Goal: Task Accomplishment & Management: Use online tool/utility

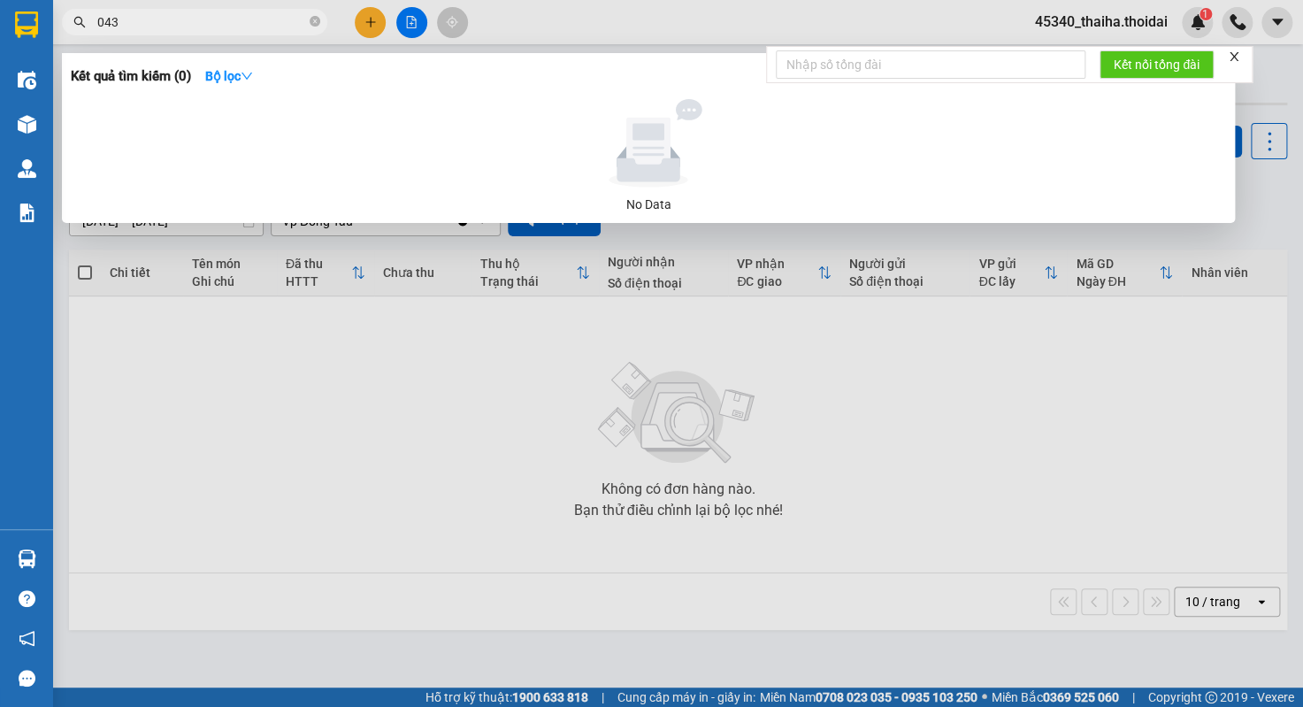
type input "0438"
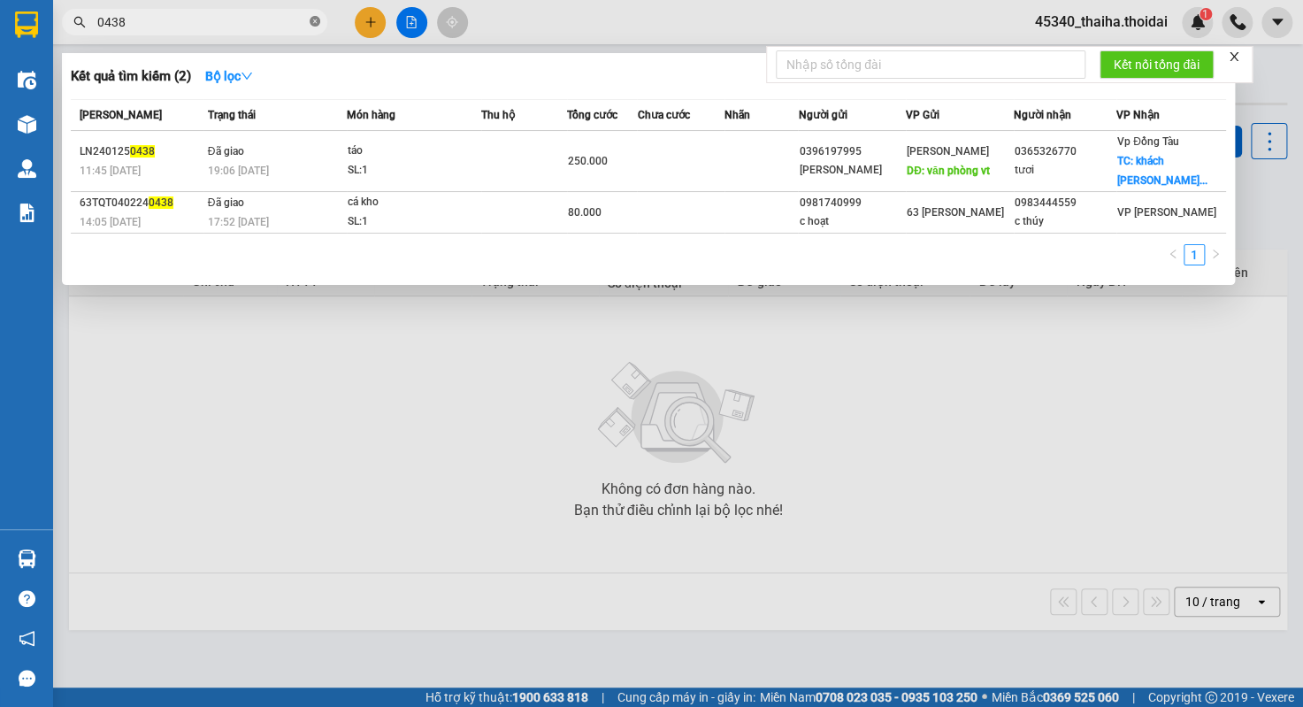
click at [314, 21] on icon "close-circle" at bounding box center [315, 21] width 11 height 11
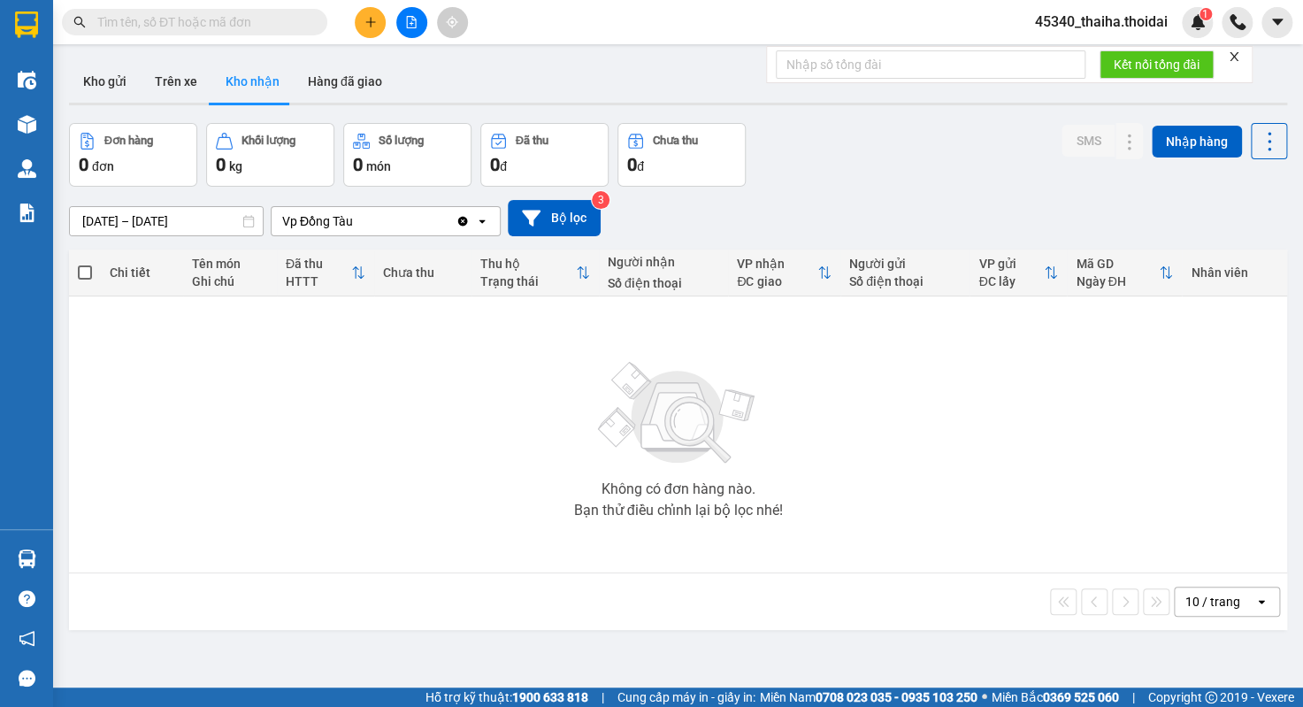
click at [256, 21] on input "text" at bounding box center [201, 21] width 209 height 19
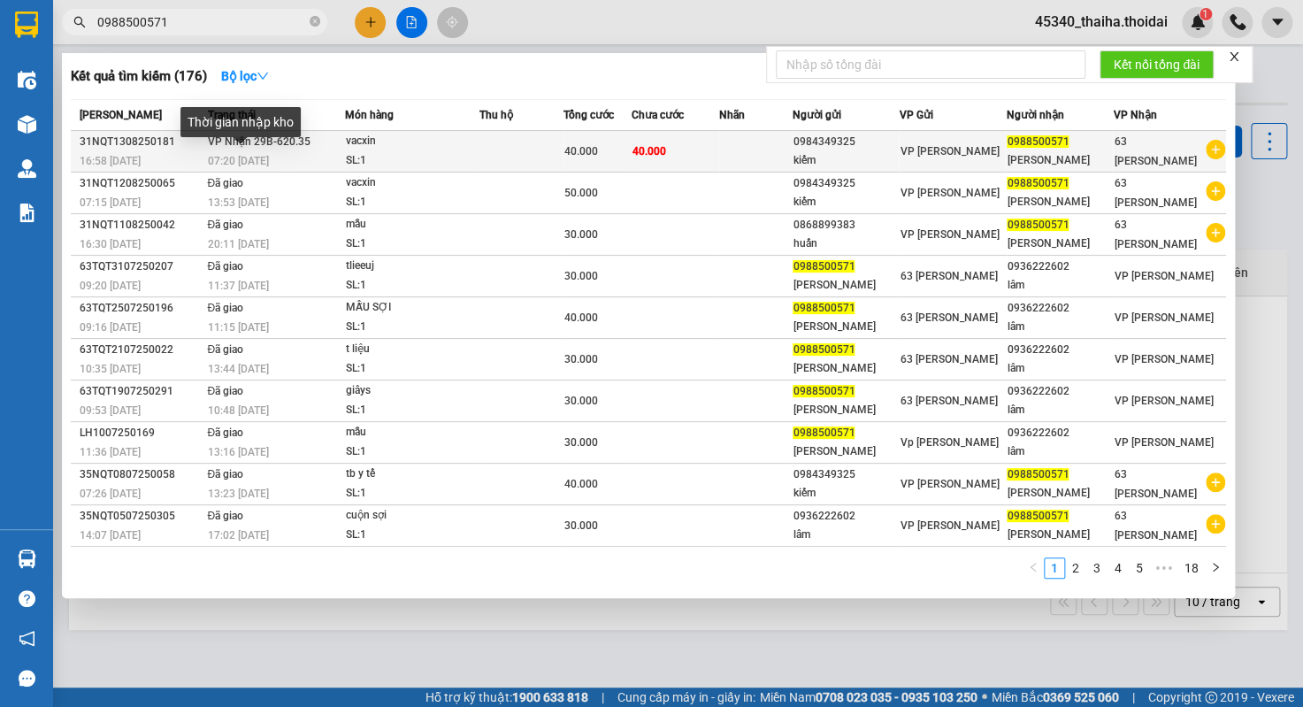
type input "0988500571"
click at [226, 162] on span "07:20 [DATE]" at bounding box center [238, 161] width 61 height 12
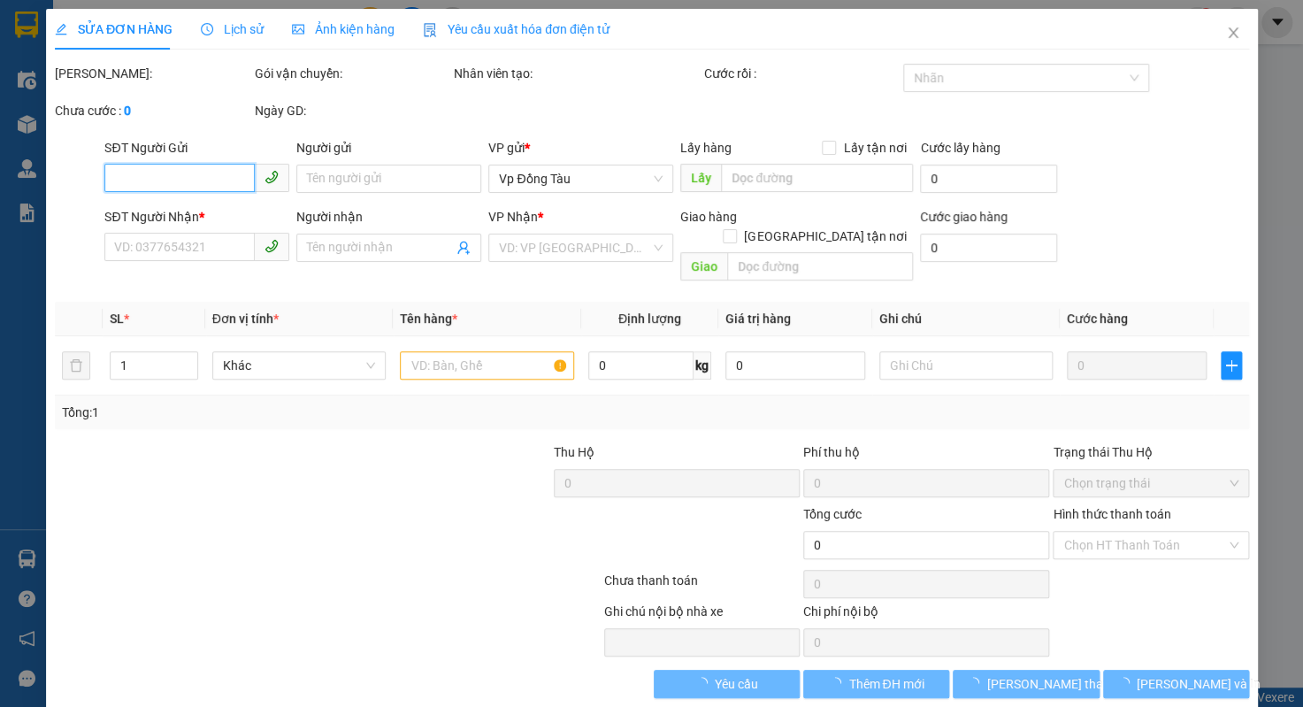
type input "0984349325"
type input "kiếm"
type input "0988500571"
type input "[PERSON_NAME]"
type input "40.000"
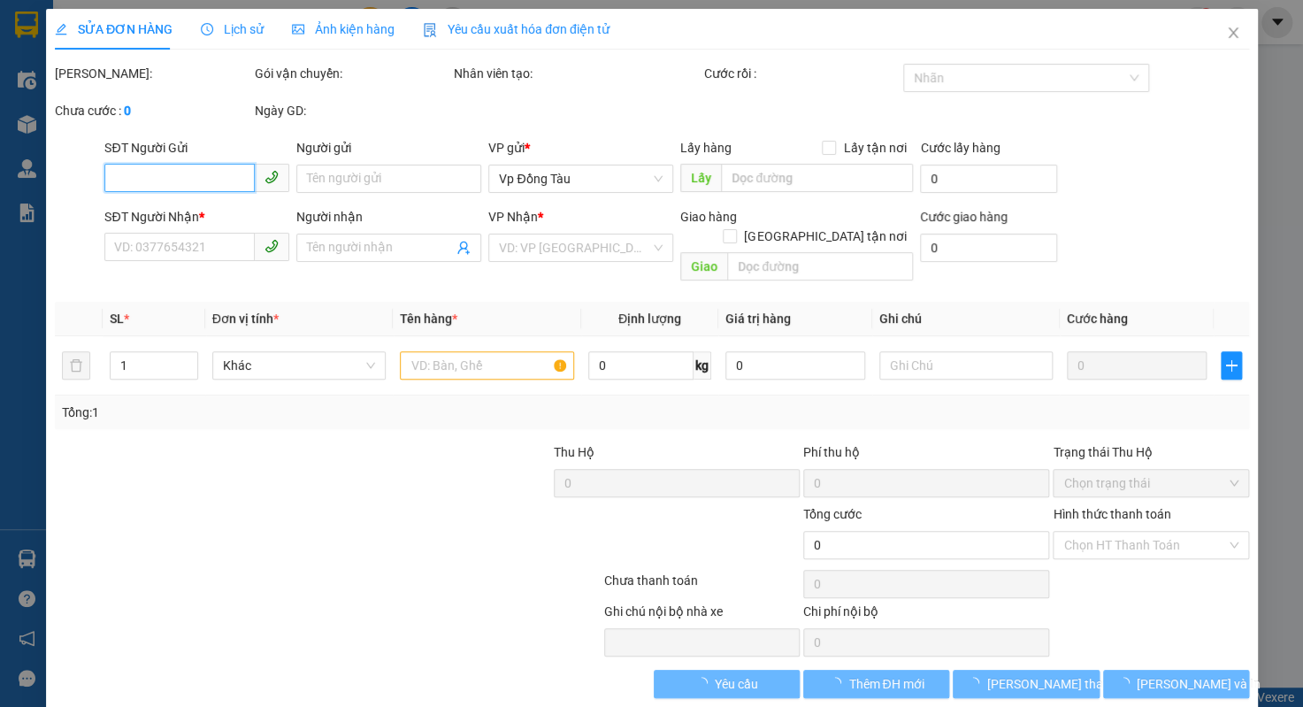
type input "40.000"
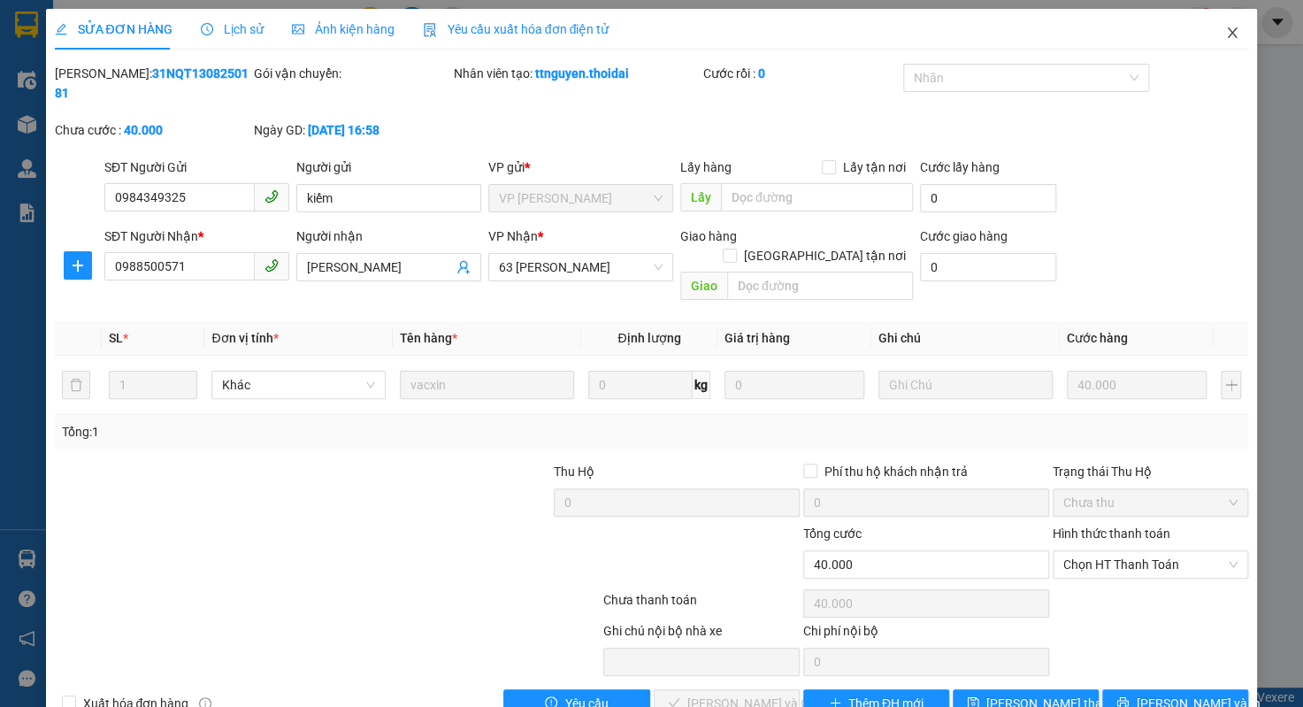
click at [1225, 30] on icon "close" at bounding box center [1232, 33] width 14 height 14
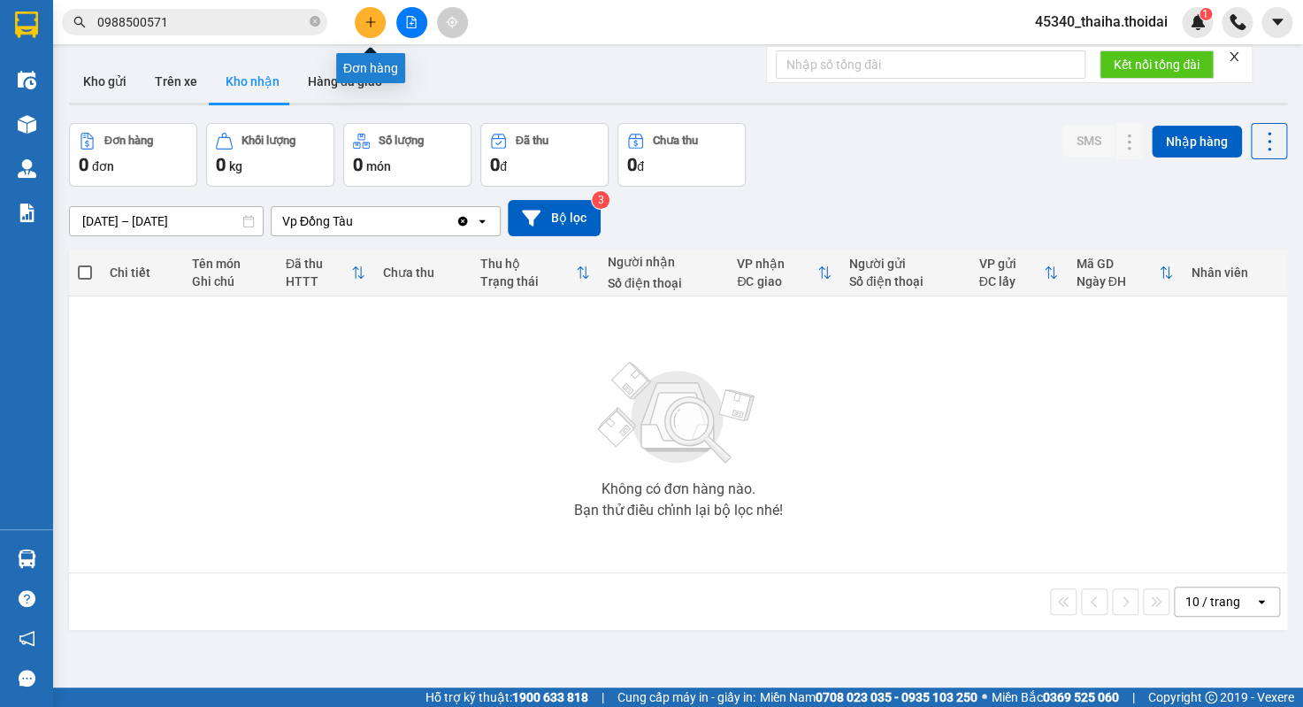
click at [372, 26] on icon "plus" at bounding box center [370, 22] width 12 height 12
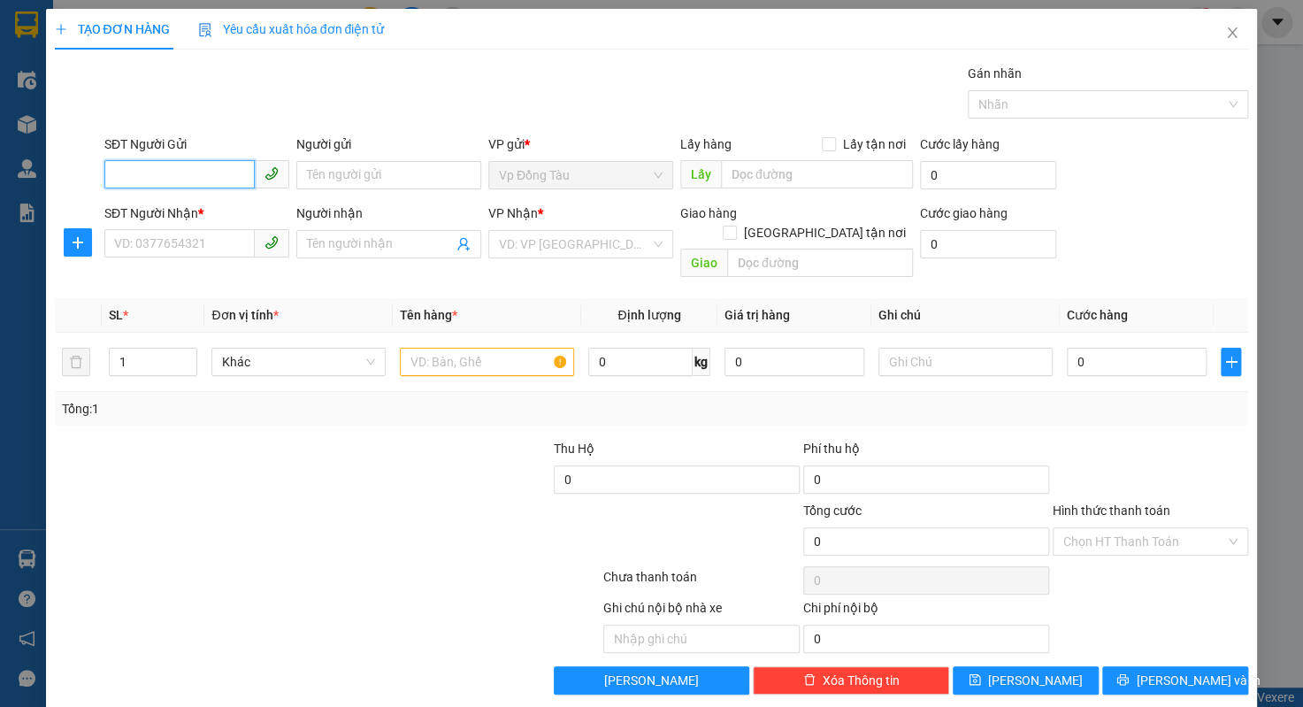
click at [119, 176] on input "SĐT Người Gửi" at bounding box center [179, 174] width 150 height 28
type input "0965212660"
click at [149, 248] on input "SĐT Người Nhận *" at bounding box center [179, 243] width 150 height 28
type input "0973999871"
click at [343, 240] on input "Người nhận" at bounding box center [380, 243] width 146 height 19
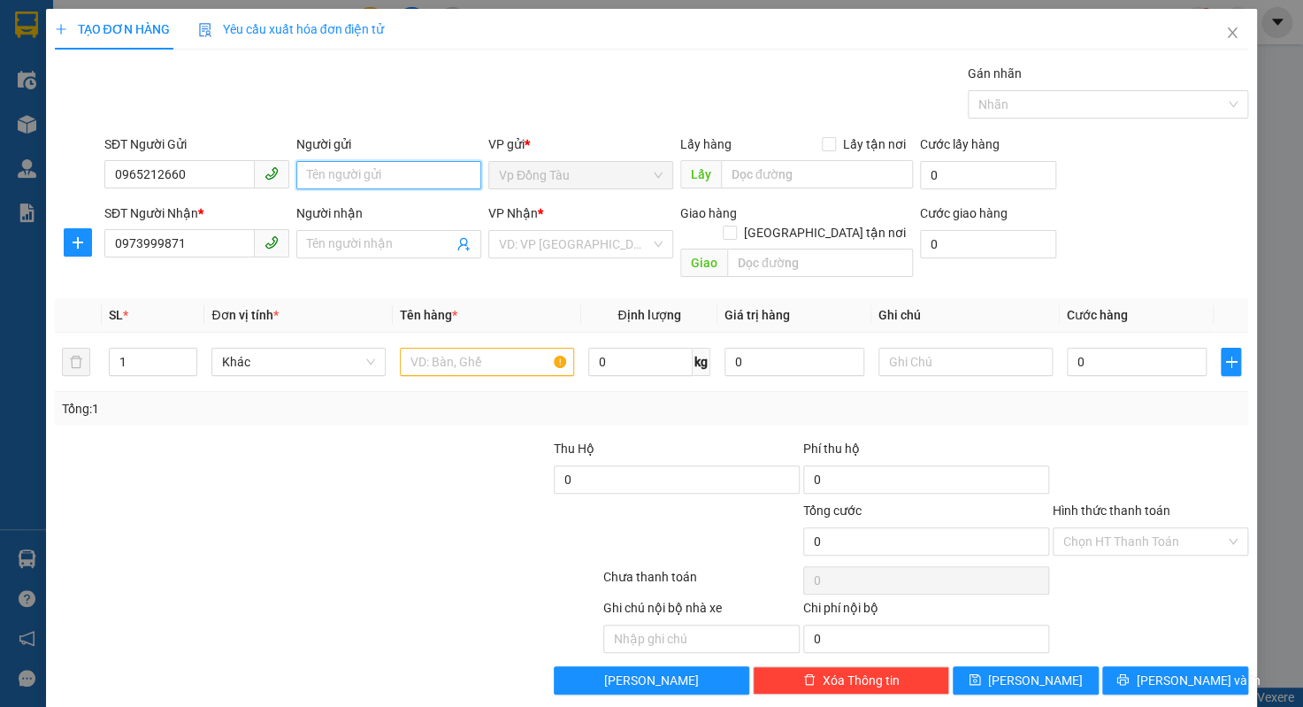
click at [349, 174] on input "Người gửi" at bounding box center [388, 175] width 185 height 28
type input "xx"
click at [355, 243] on input "Người nhận" at bounding box center [380, 243] width 146 height 19
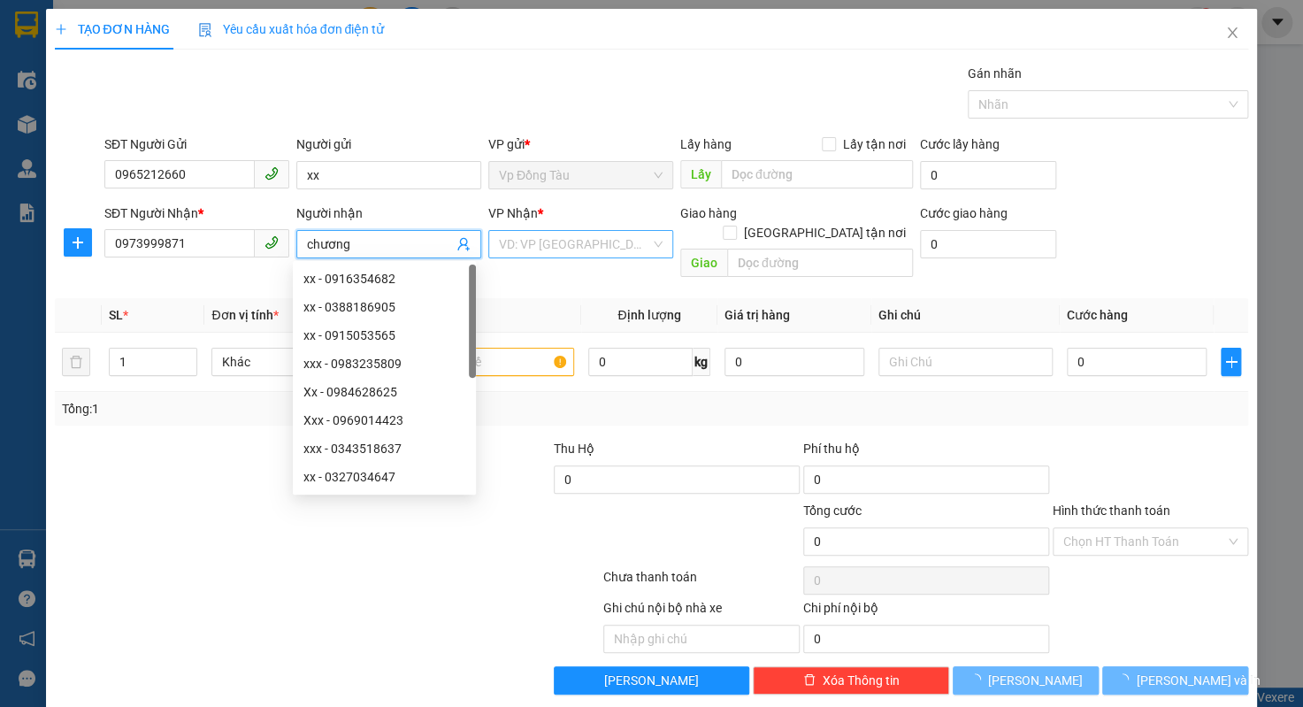
type input "chương"
click at [556, 249] on input "search" at bounding box center [574, 244] width 151 height 27
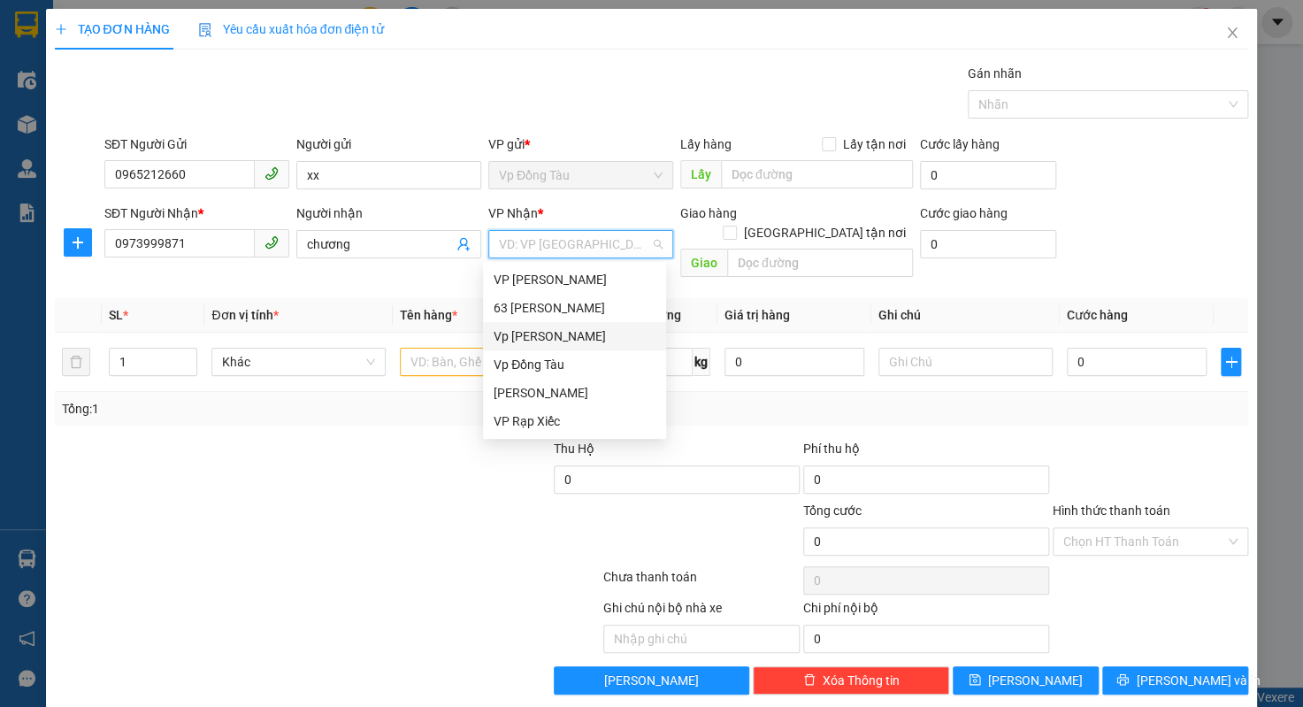
click at [539, 340] on div "Vp [PERSON_NAME]" at bounding box center [574, 335] width 162 height 19
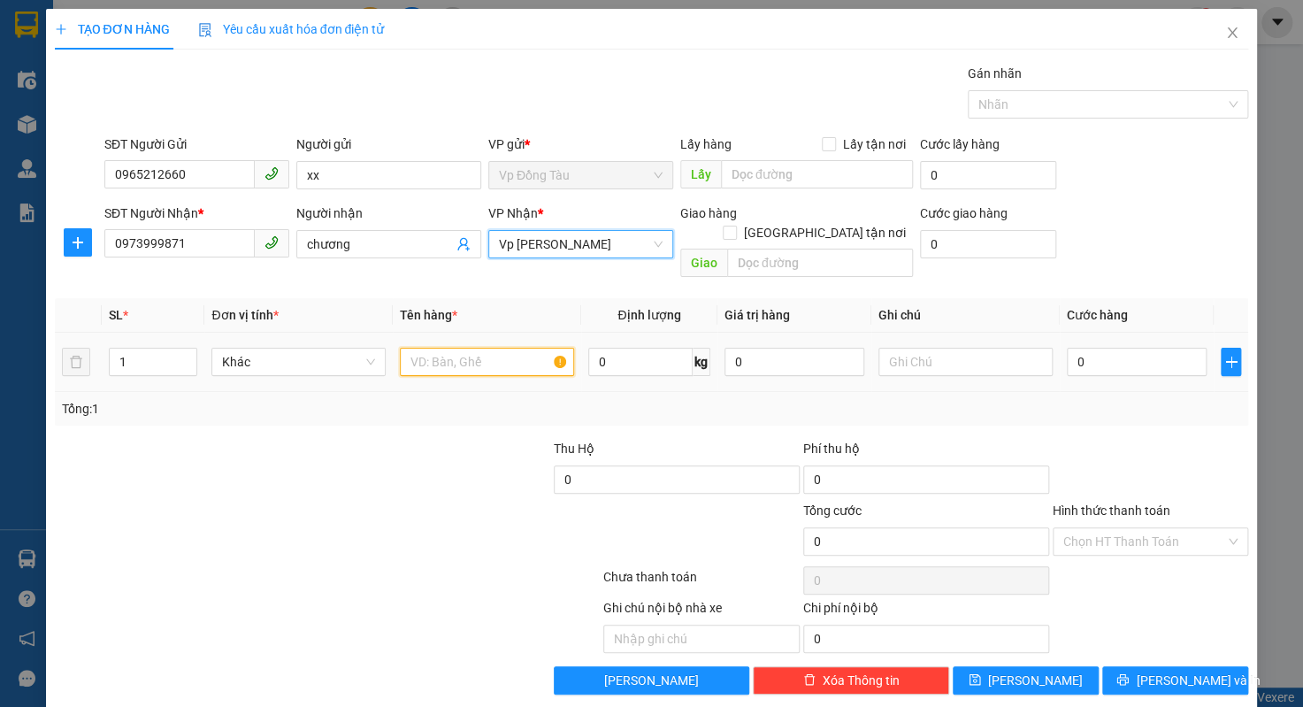
click at [466, 348] on input "text" at bounding box center [487, 362] width 174 height 28
type input "chim"
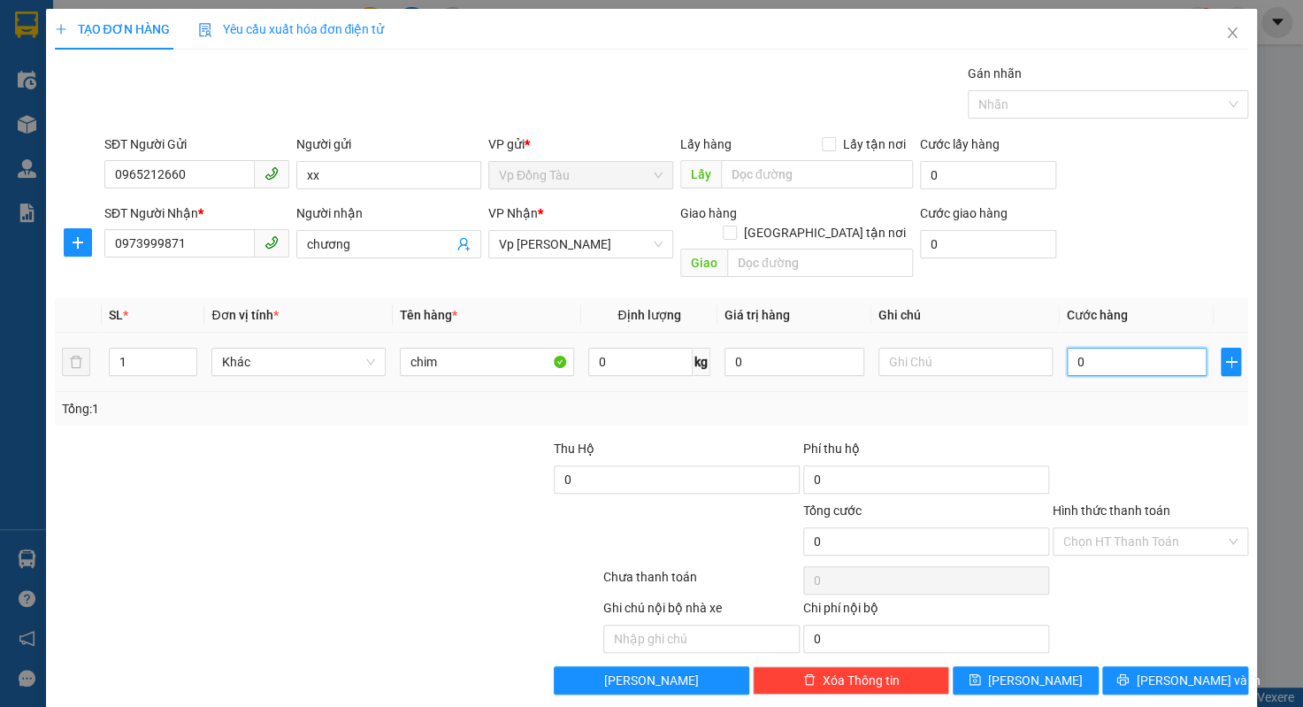
click at [1122, 348] on input "0" at bounding box center [1137, 362] width 140 height 28
type input "5"
type input "50"
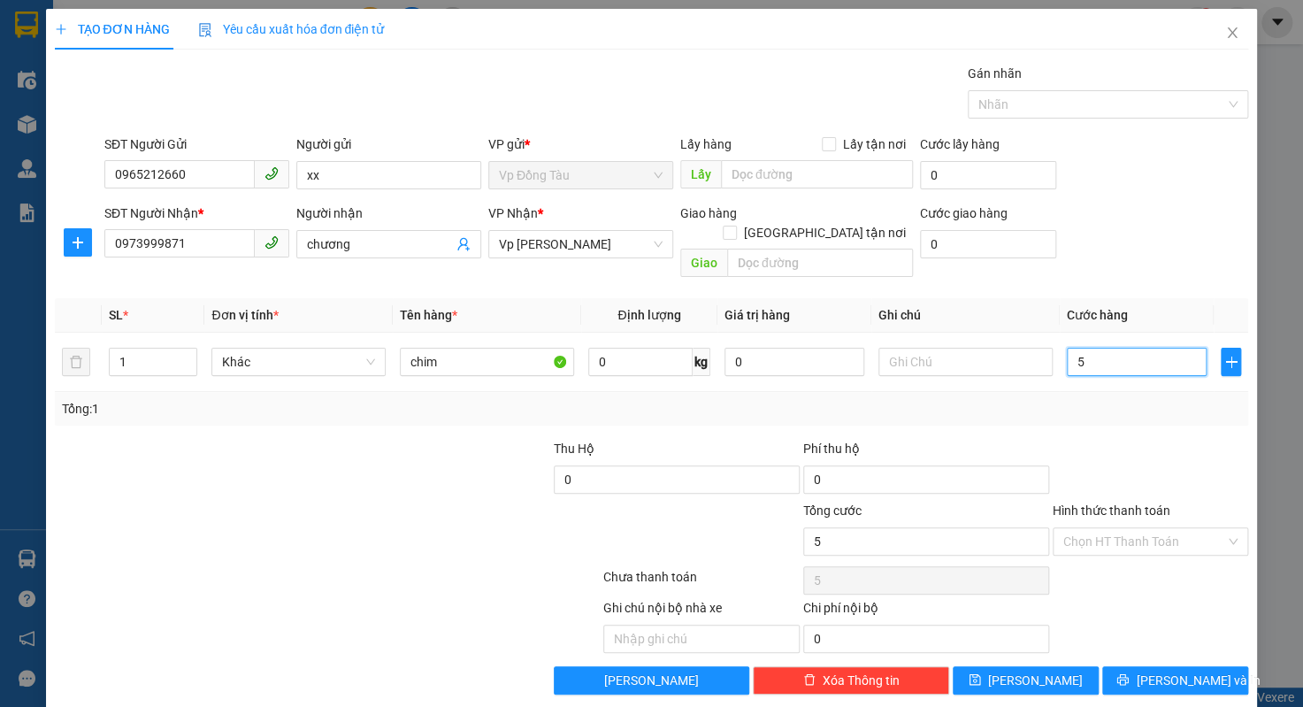
type input "50"
type input "500"
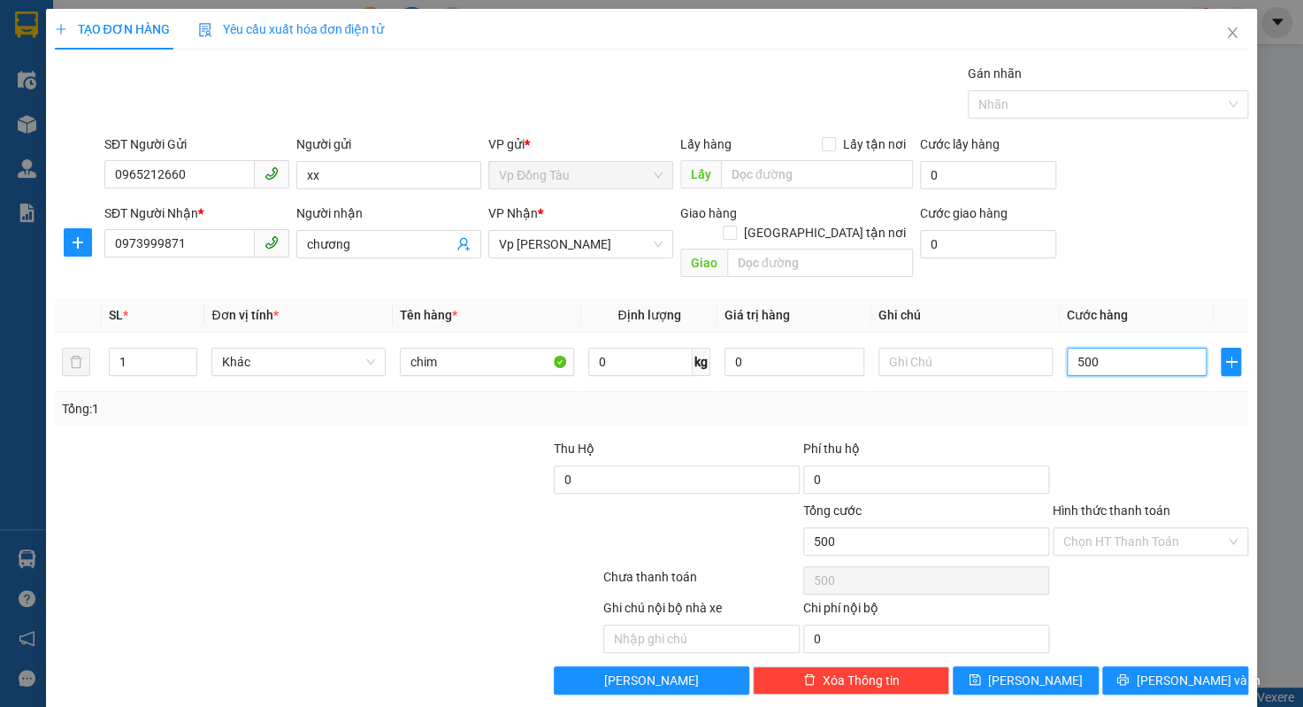
type input "5.000"
type input "50.000"
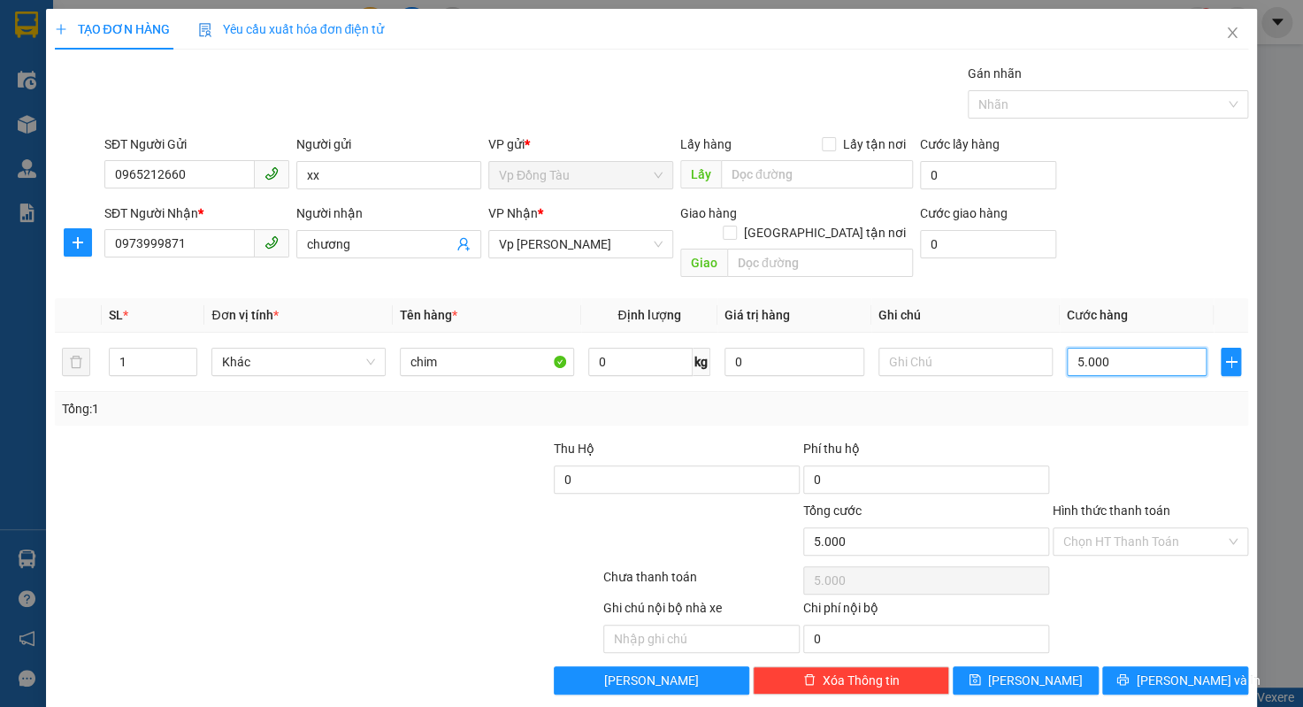
type input "50.000"
click at [1052, 666] on button "[PERSON_NAME]" at bounding box center [1025, 680] width 146 height 28
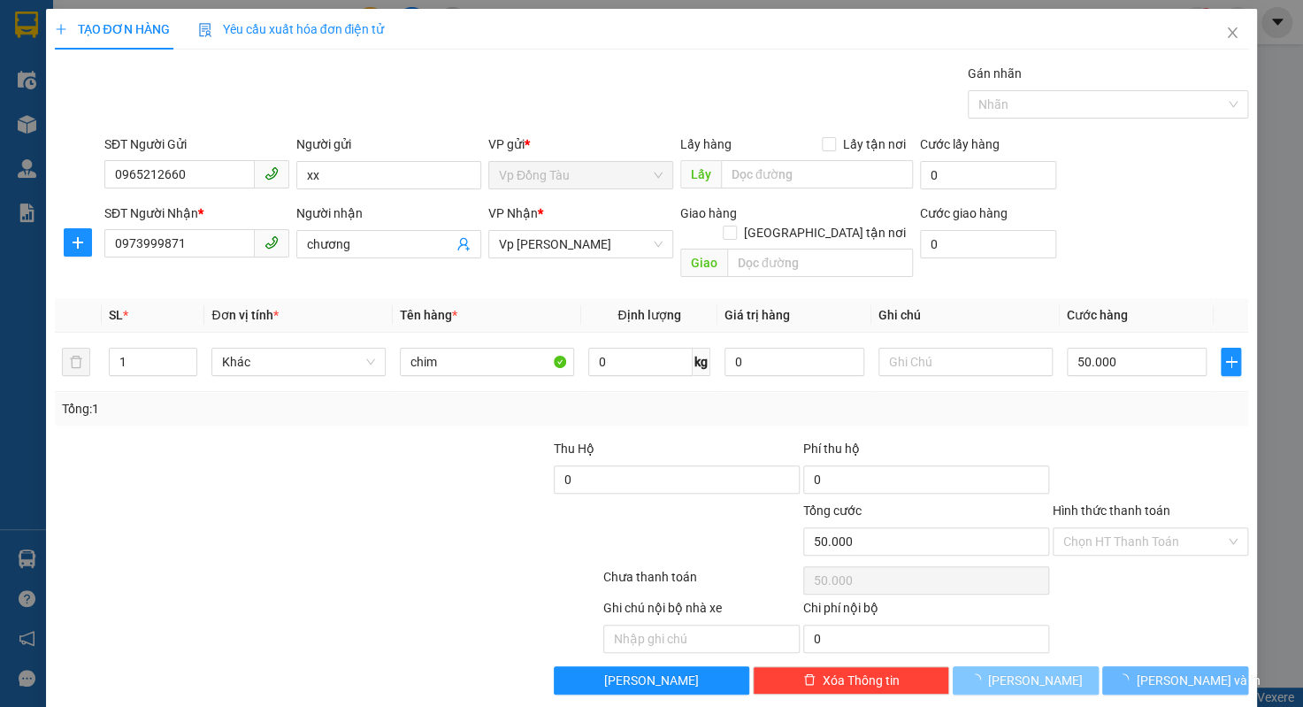
type input "0"
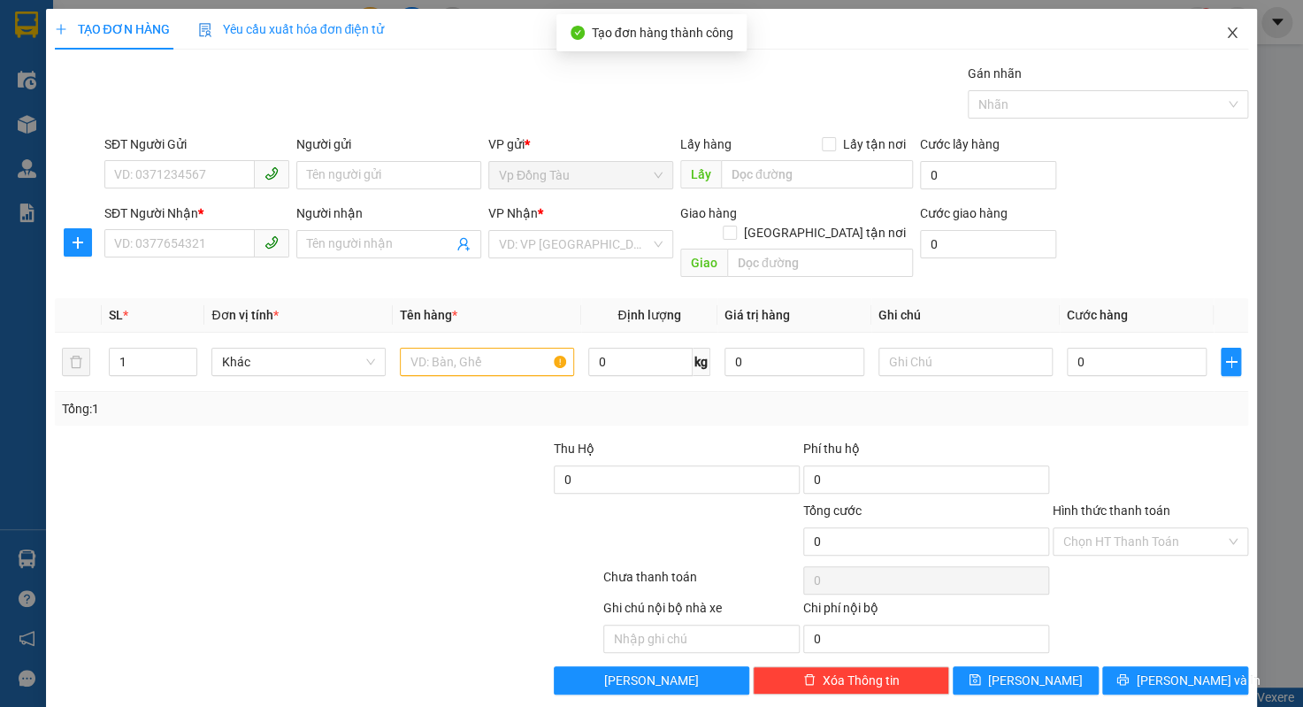
click at [1225, 31] on icon "close" at bounding box center [1232, 33] width 14 height 14
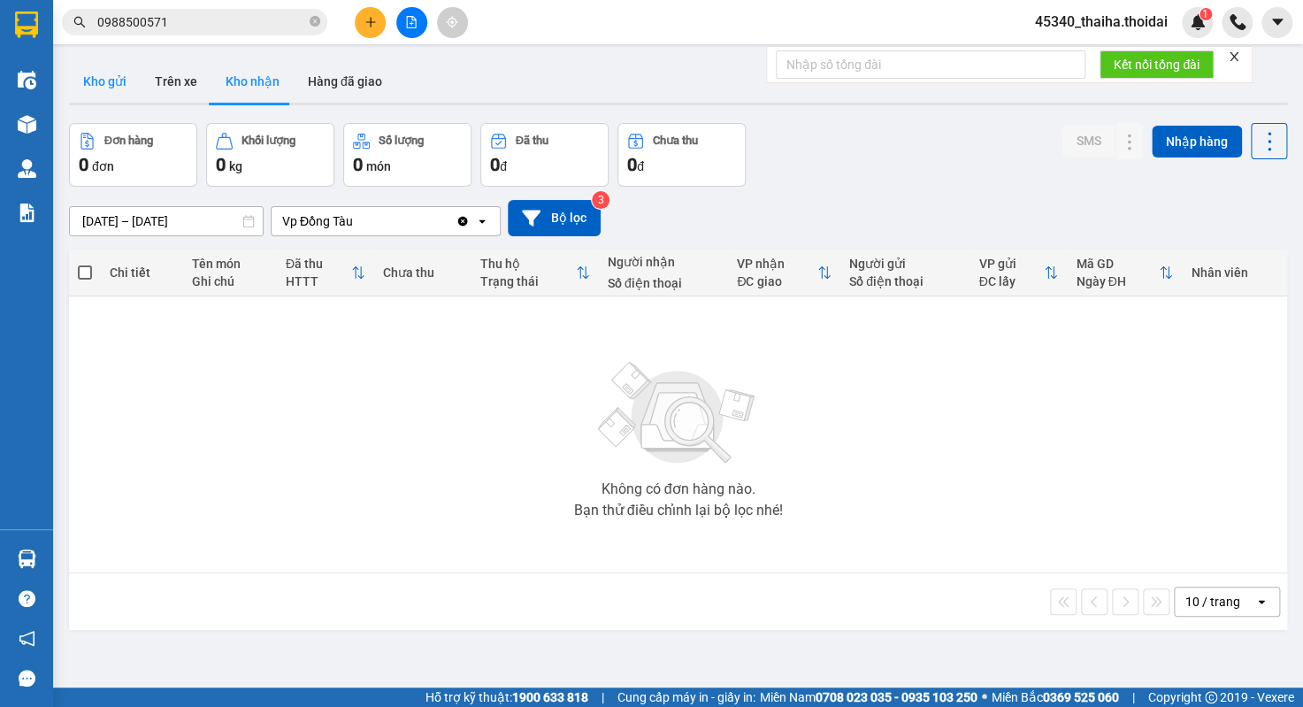
click at [86, 85] on button "Kho gửi" at bounding box center [105, 81] width 72 height 42
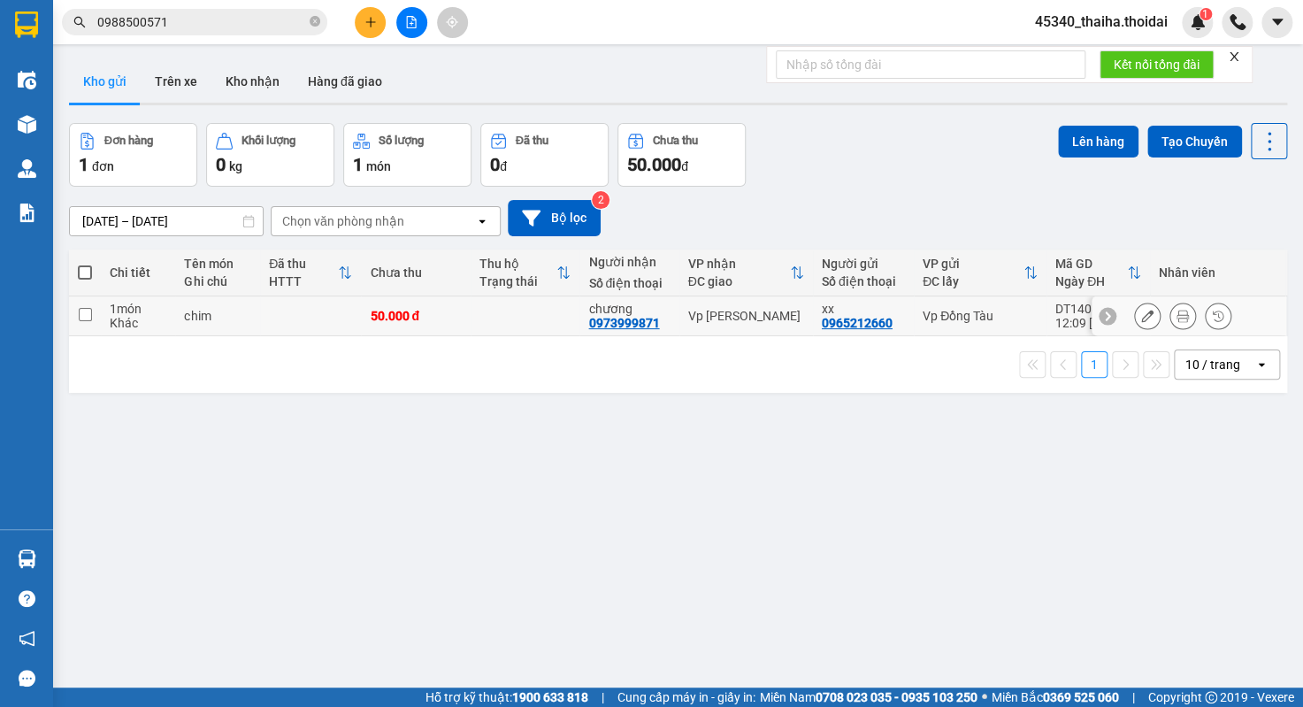
click at [1176, 317] on icon at bounding box center [1182, 316] width 12 height 12
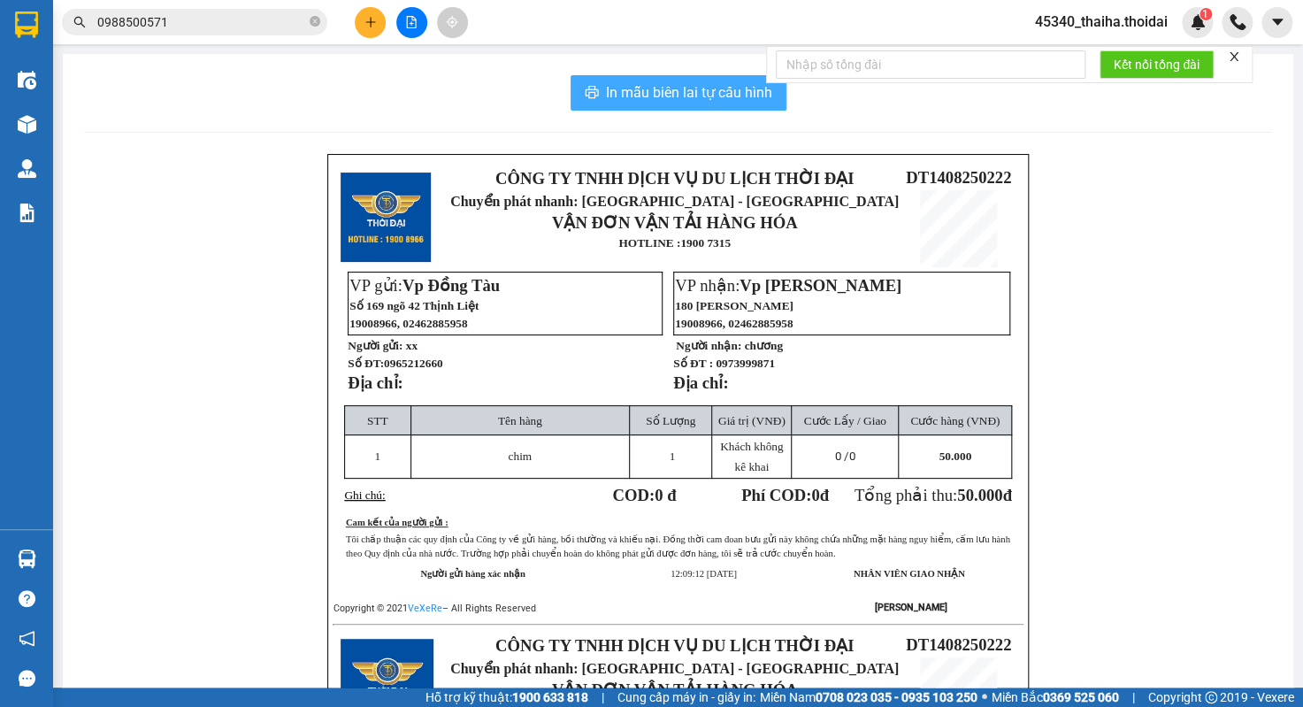
click at [647, 96] on span "In mẫu biên lai tự cấu hình" at bounding box center [689, 92] width 166 height 22
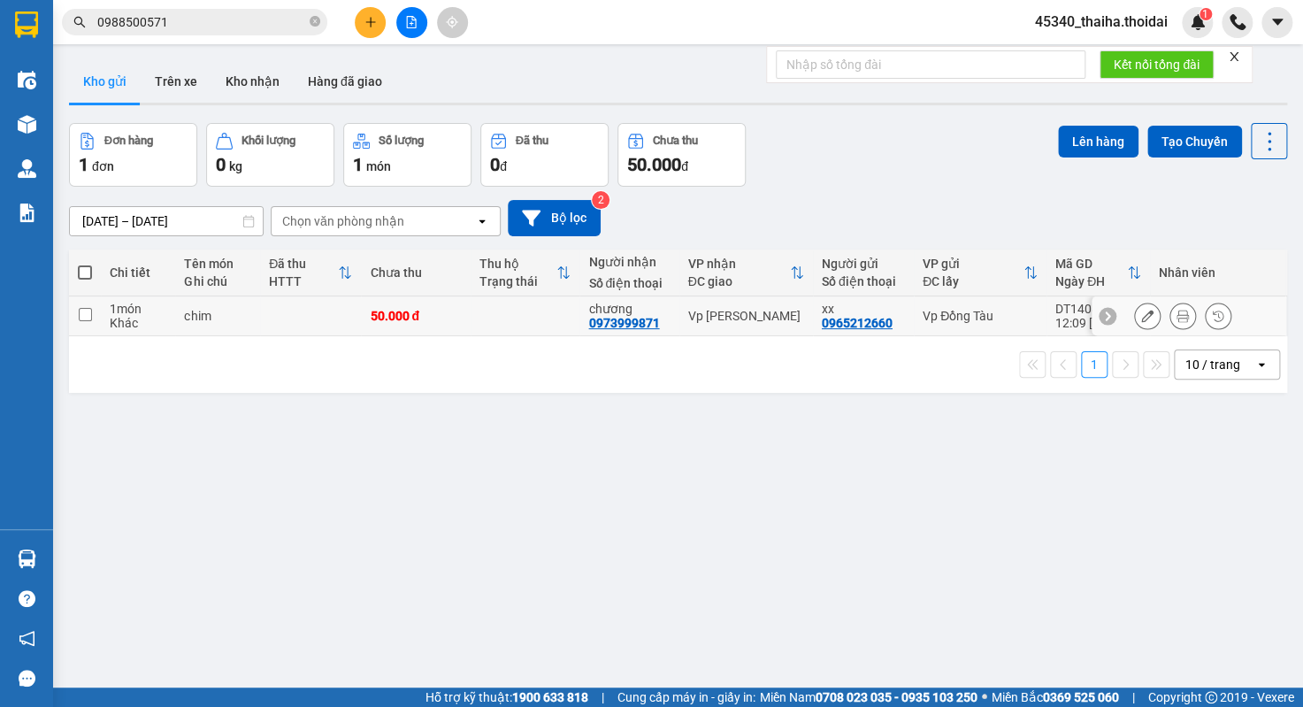
click at [88, 320] on input "checkbox" at bounding box center [85, 314] width 13 height 13
checkbox input "true"
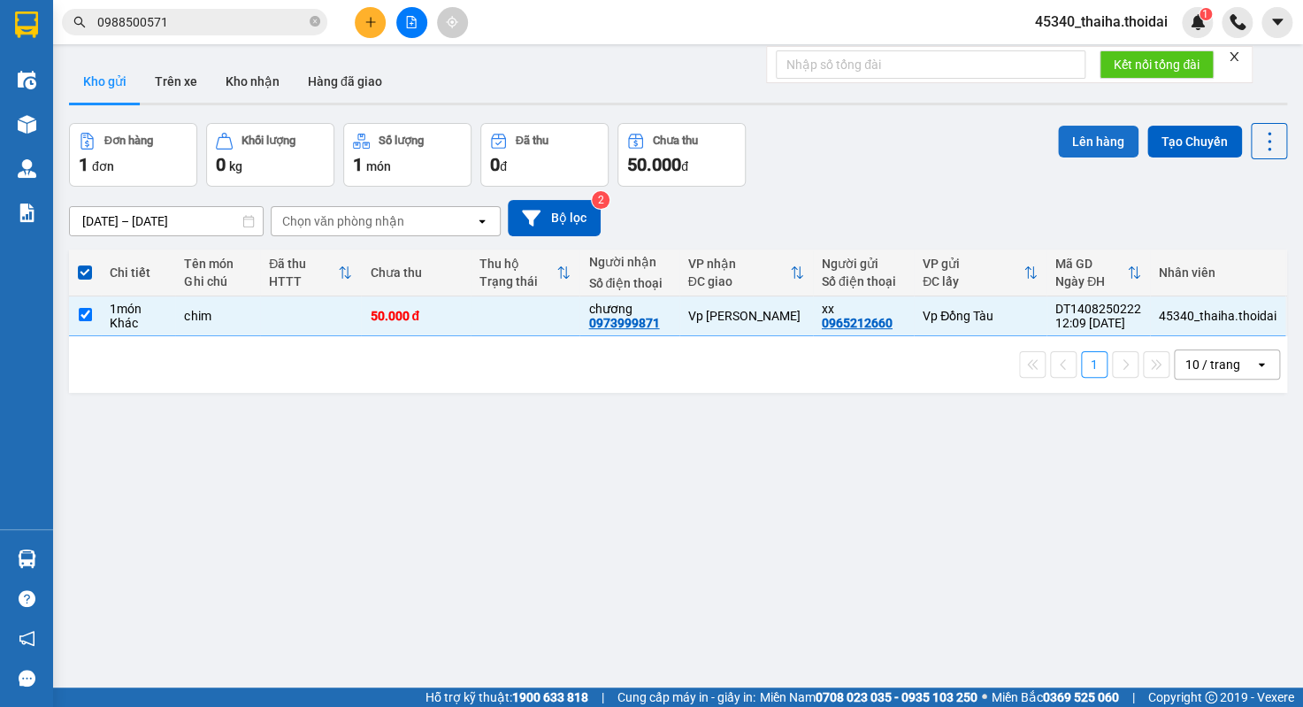
click at [1100, 139] on button "Lên hàng" at bounding box center [1098, 142] width 80 height 32
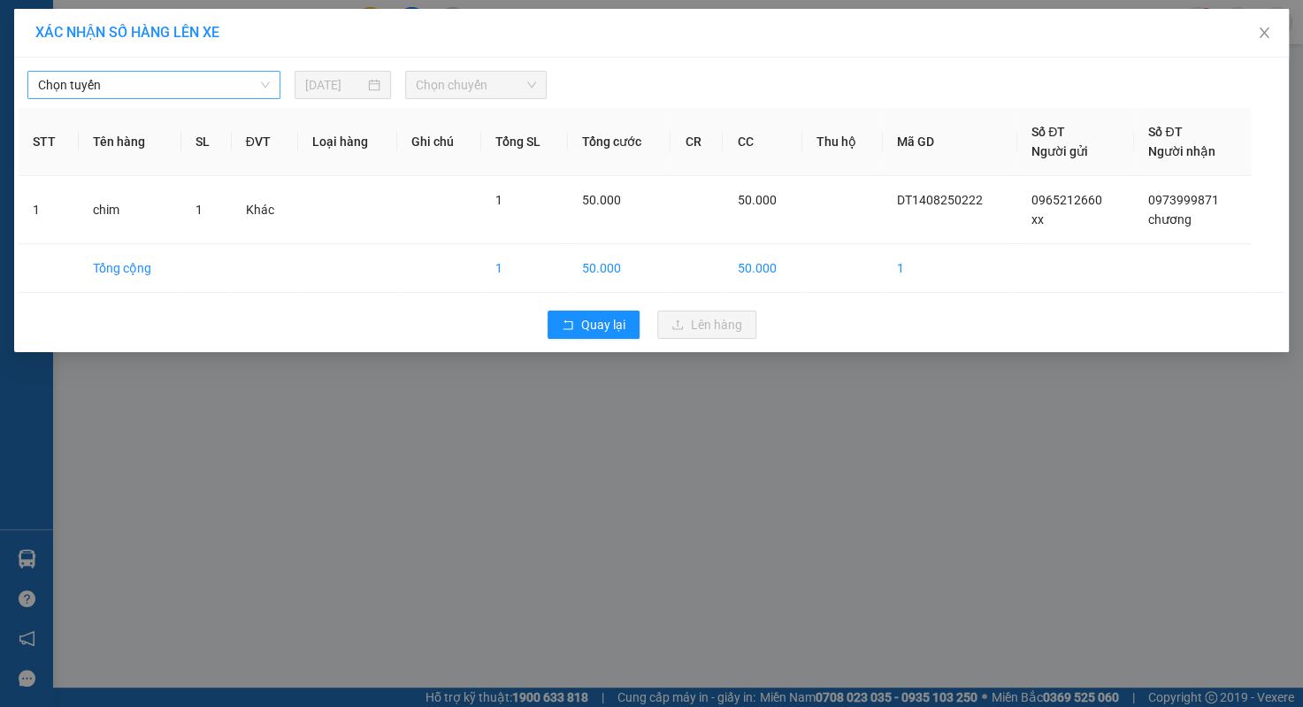
click at [188, 86] on span "Chọn tuyến" at bounding box center [154, 85] width 232 height 27
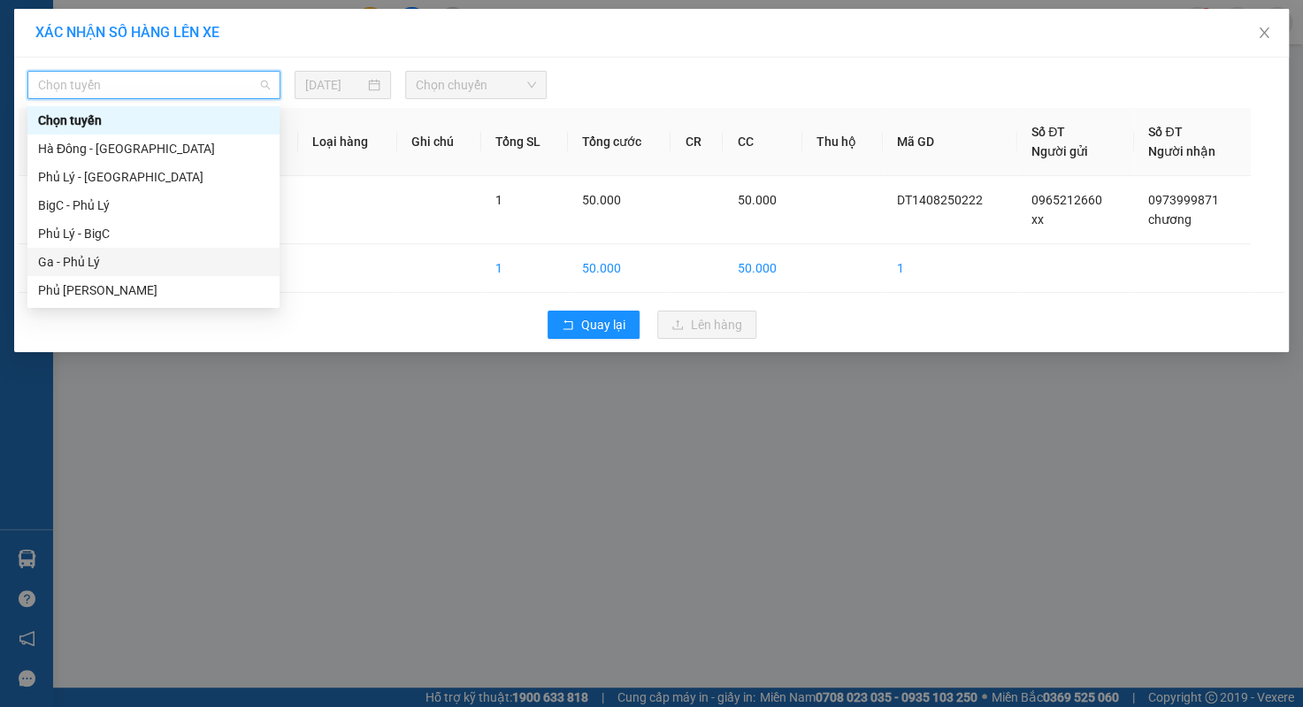
click at [94, 271] on div "Ga - Phủ Lý" at bounding box center [153, 262] width 252 height 28
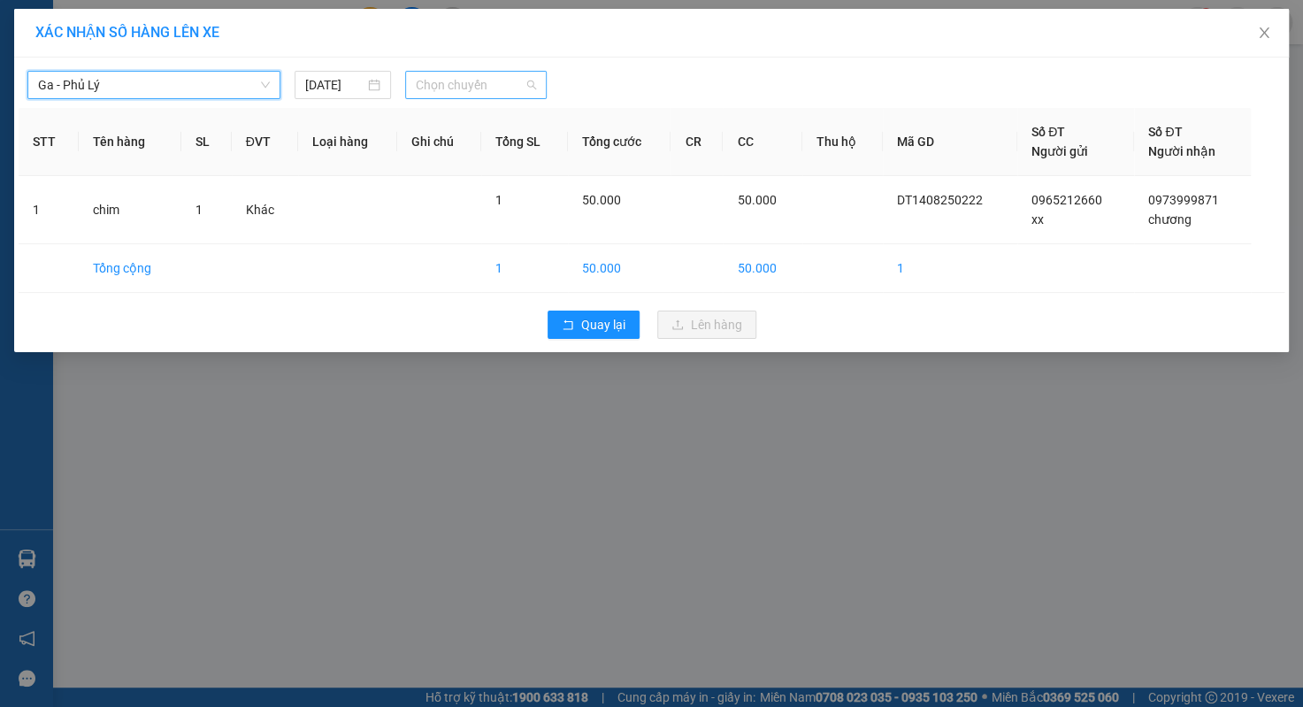
click at [479, 72] on span "Chọn chuyến" at bounding box center [476, 85] width 120 height 27
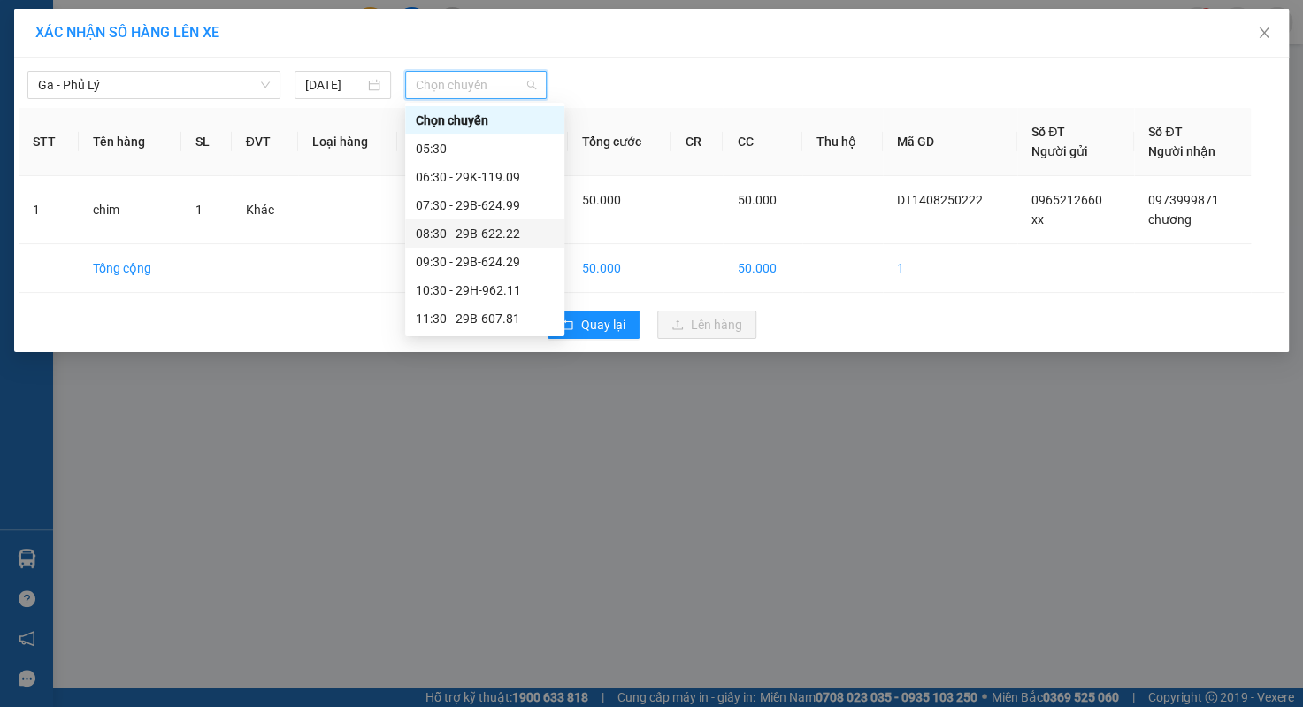
scroll to position [88, 0]
click at [487, 236] on div "11:30 - 29B-607.81" at bounding box center [485, 229] width 138 height 19
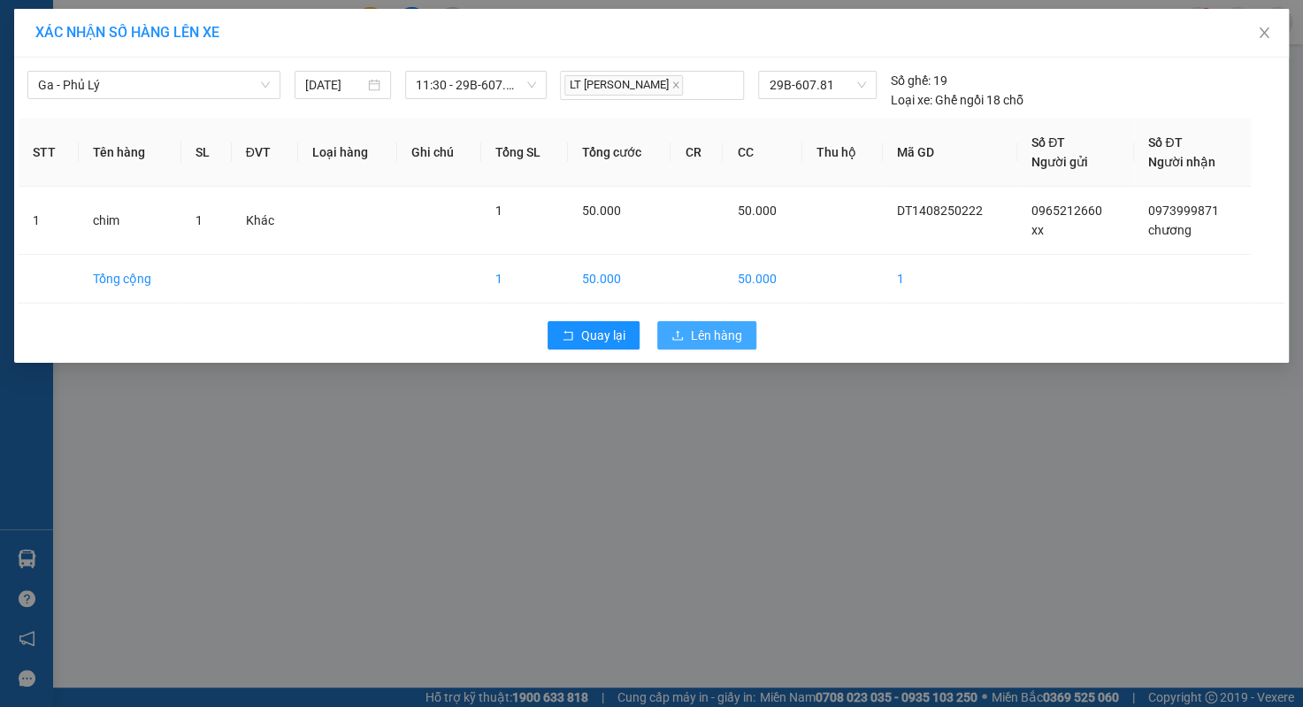
click at [700, 332] on span "Lên hàng" at bounding box center [716, 334] width 51 height 19
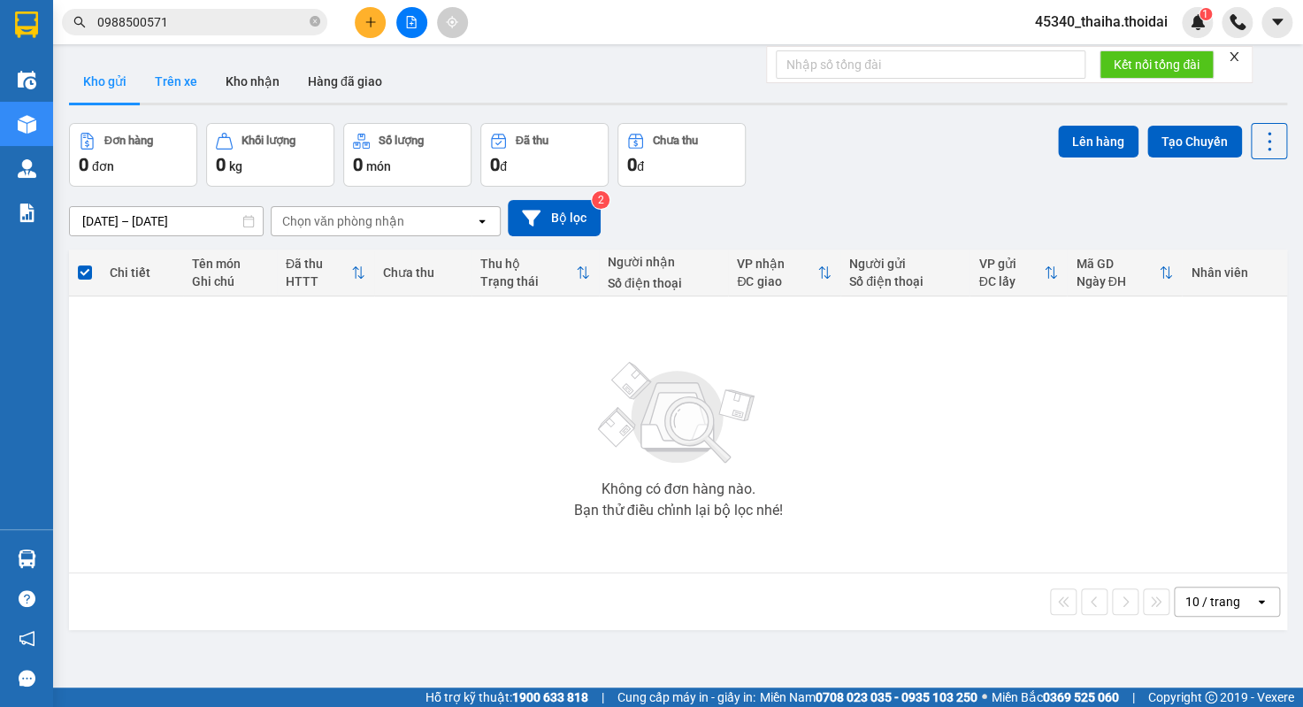
click at [186, 80] on button "Trên xe" at bounding box center [176, 81] width 71 height 42
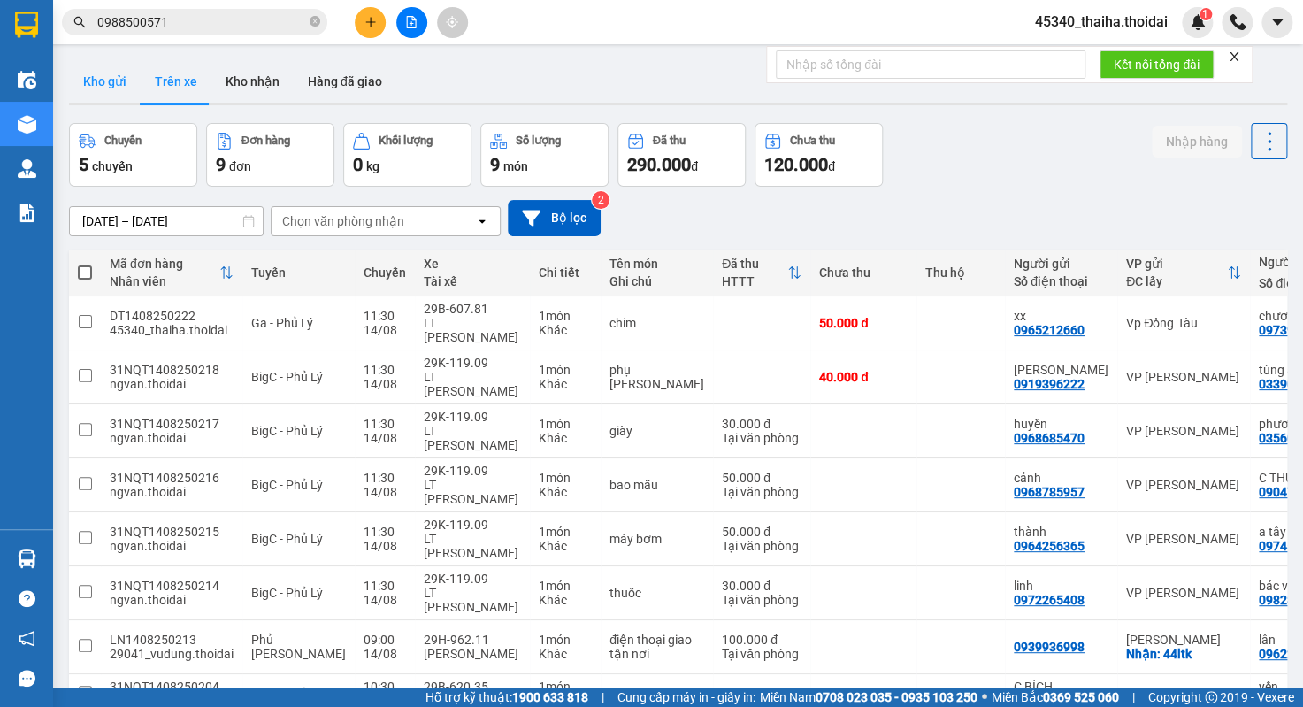
click at [82, 85] on button "Kho gửi" at bounding box center [105, 81] width 72 height 42
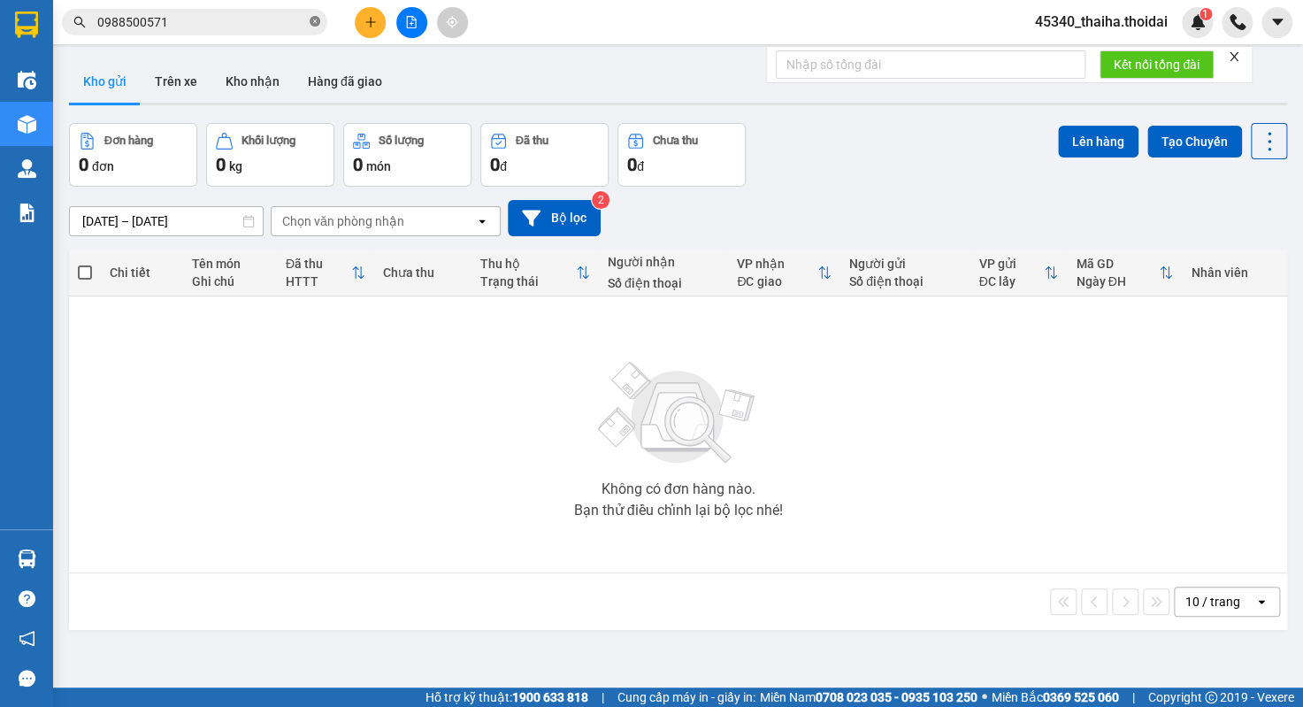
click at [310, 23] on icon "close-circle" at bounding box center [315, 21] width 11 height 11
